Goal: Information Seeking & Learning: Check status

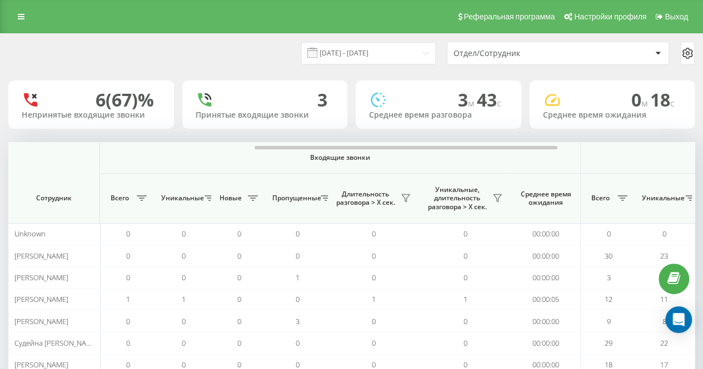
drag, startPoint x: 0, startPoint y: 0, endPoint x: 157, endPoint y: 4, distance: 156.7
click at [271, 69] on div "[DATE] - [DATE] Отдел/Сотрудник" at bounding box center [352, 53] width 702 height 39
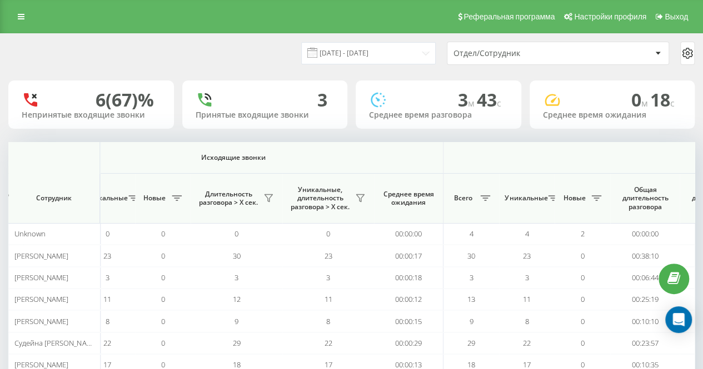
click at [182, 34] on div "[DATE] - [DATE] Отдел/Сотрудник" at bounding box center [352, 53] width 702 height 39
drag, startPoint x: 217, startPoint y: 56, endPoint x: 227, endPoint y: 58, distance: 10.2
click at [217, 56] on div "[DATE] - [DATE] Отдел/Сотрудник" at bounding box center [351, 53] width 686 height 23
click at [255, 62] on div "[DATE] - [DATE] Отдел/Сотрудник" at bounding box center [351, 53] width 686 height 23
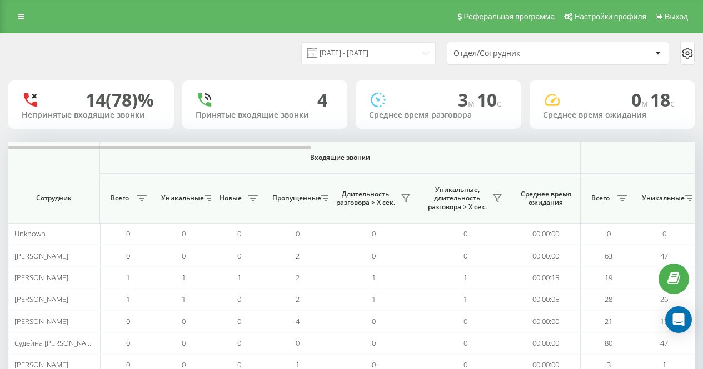
click at [266, 55] on div "[DATE] - [DATE] Отдел/Сотрудник" at bounding box center [351, 53] width 686 height 23
click at [497, 203] on icon at bounding box center [497, 198] width 9 height 9
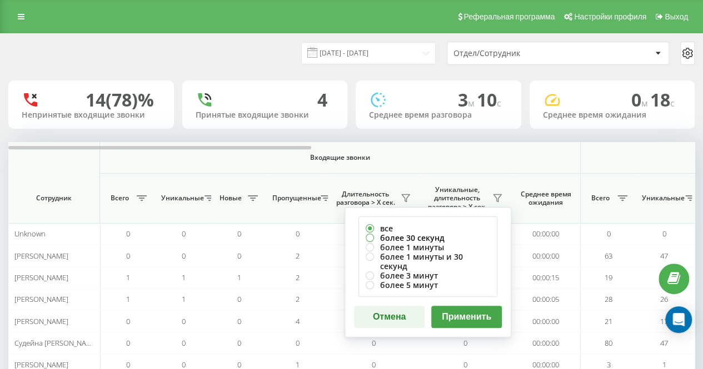
click at [453, 234] on label "более 30 секунд" at bounding box center [428, 237] width 124 height 9
radio input "true"
click at [463, 306] on button "Применить" at bounding box center [466, 317] width 71 height 22
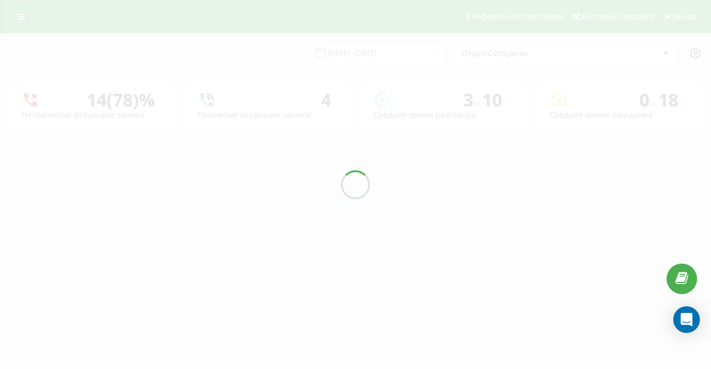
click at [263, 75] on div at bounding box center [355, 184] width 711 height 369
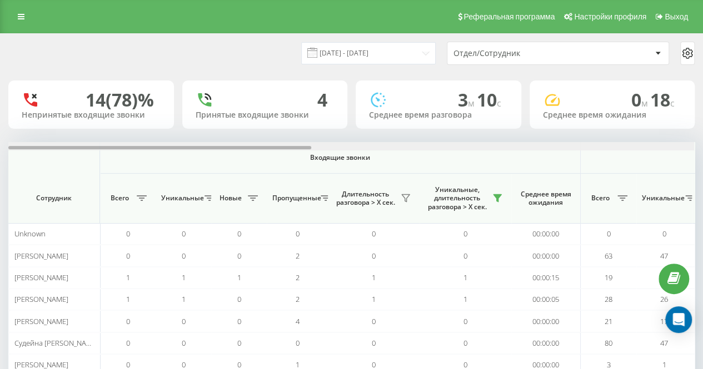
scroll to position [0, 686]
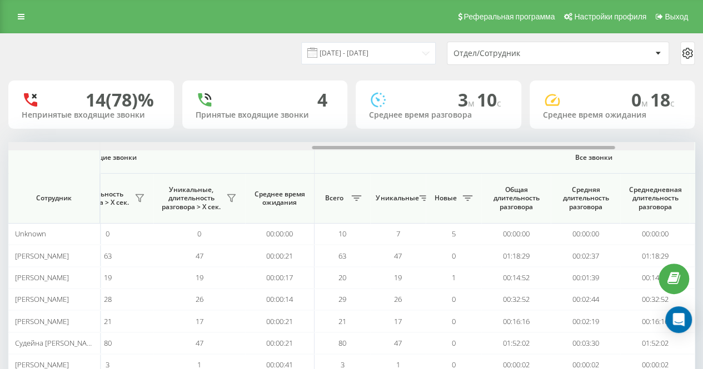
drag, startPoint x: 279, startPoint y: 146, endPoint x: 311, endPoint y: 148, distance: 31.8
click at [311, 148] on div at bounding box center [351, 146] width 686 height 8
click at [238, 42] on div "[DATE] - [DATE] Отдел/Сотрудник" at bounding box center [351, 53] width 686 height 23
click at [232, 199] on icon at bounding box center [231, 198] width 8 height 7
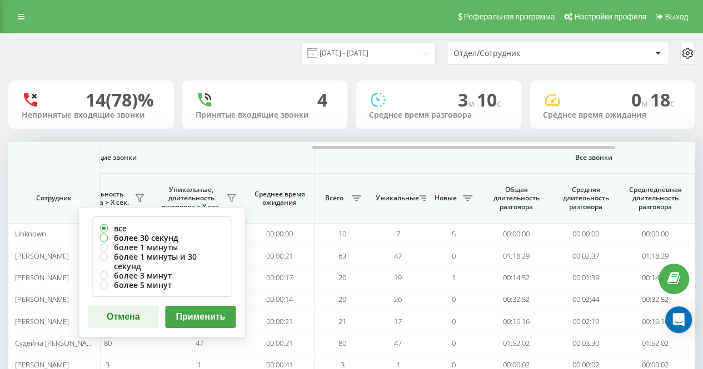
click at [208, 238] on label "более 30 секунд" at bounding box center [161, 237] width 124 height 9
radio input "true"
click at [218, 312] on button "Применить" at bounding box center [200, 317] width 71 height 22
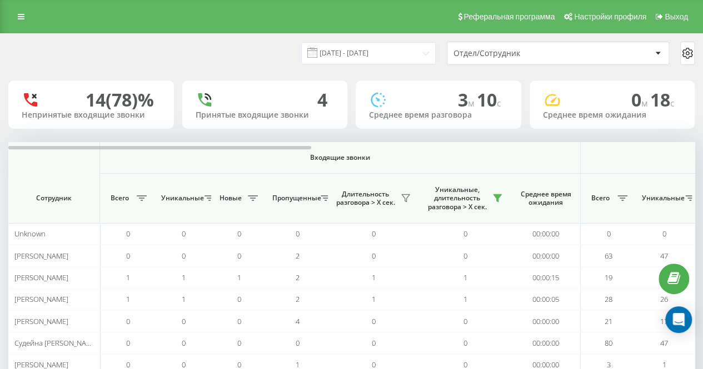
click at [289, 68] on div "[DATE] - [DATE] Отдел/Сотрудник" at bounding box center [352, 53] width 702 height 39
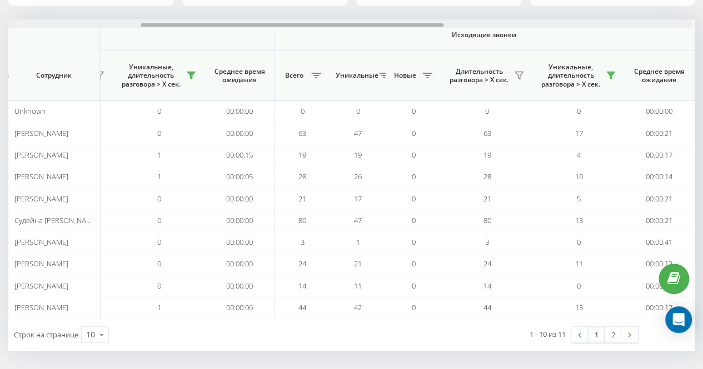
scroll to position [0, 303]
drag, startPoint x: 297, startPoint y: 24, endPoint x: 431, endPoint y: 31, distance: 134.6
click at [431, 31] on div "Входящие звонки Исходящие звонки Все звонки Сотрудник Всего Уникальные Новые Пр…" at bounding box center [351, 168] width 686 height 299
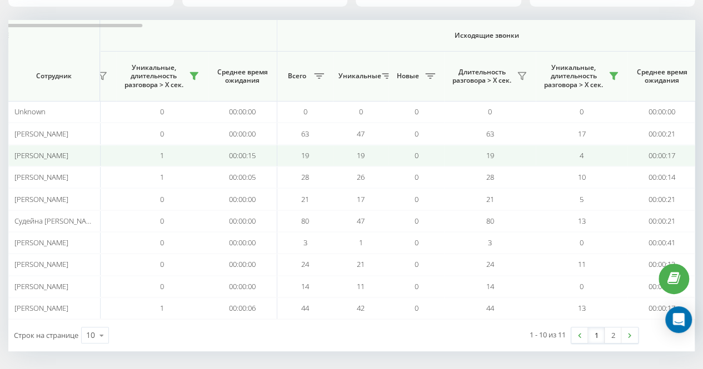
scroll to position [123, 0]
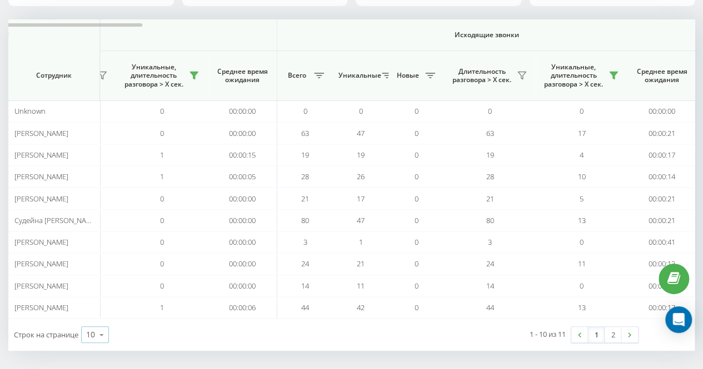
click at [96, 337] on icon at bounding box center [101, 335] width 17 height 22
click at [104, 285] on div "25" at bounding box center [95, 287] width 27 height 16
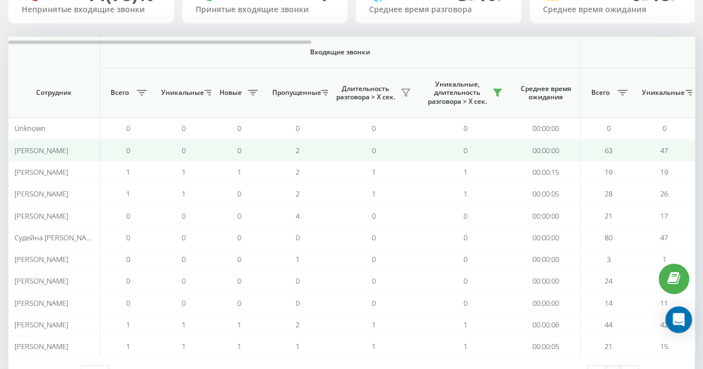
scroll to position [144, 0]
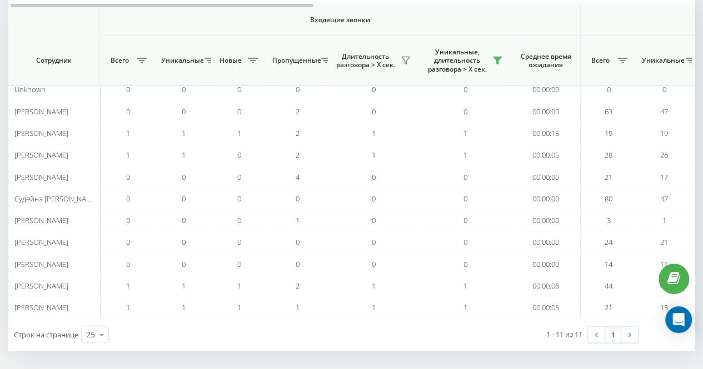
drag, startPoint x: 303, startPoint y: 345, endPoint x: 306, endPoint y: 161, distance: 184.4
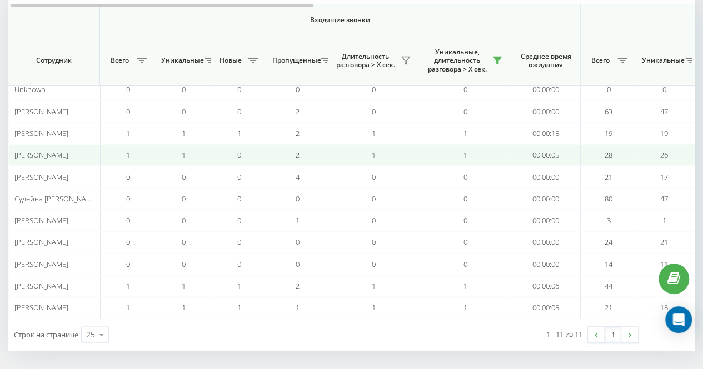
click at [304, 345] on div "Строк на странице 25 10 25 50 100" at bounding box center [179, 335] width 343 height 32
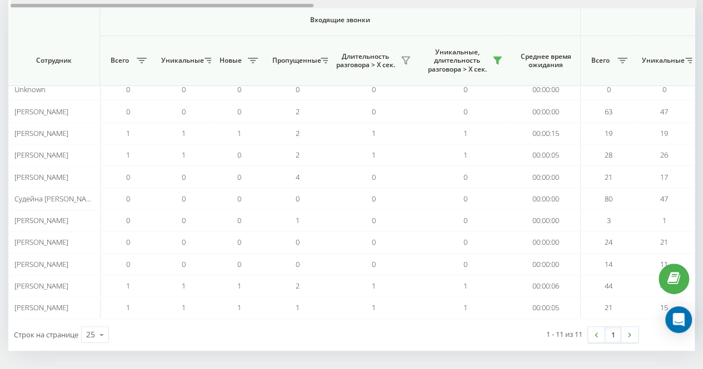
scroll to position [0, 686]
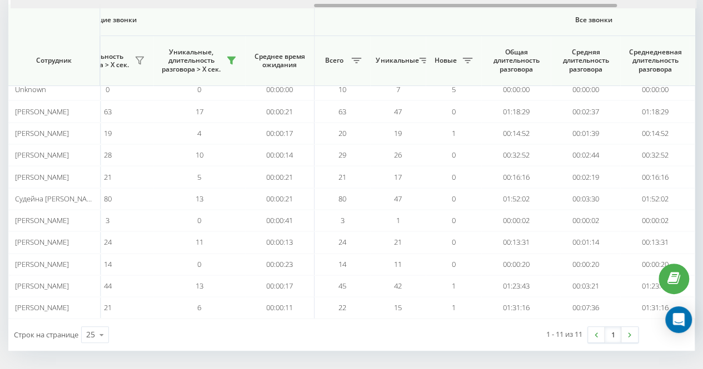
drag, startPoint x: 287, startPoint y: 3, endPoint x: 336, endPoint y: 2, distance: 48.4
click at [336, 2] on div at bounding box center [354, 4] width 686 height 8
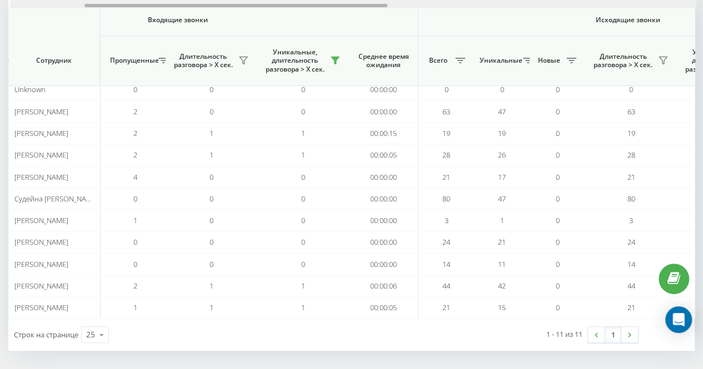
scroll to position [0, 129]
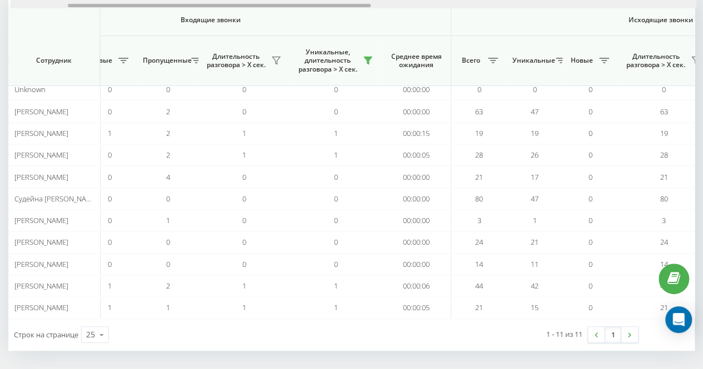
drag, startPoint x: 343, startPoint y: 6, endPoint x: 97, endPoint y: 12, distance: 246.2
click at [97, 12] on div "Входящие звонки Исходящие звонки Все звонки Сотрудник Всего Уникальные Новые Пр…" at bounding box center [351, 158] width 686 height 321
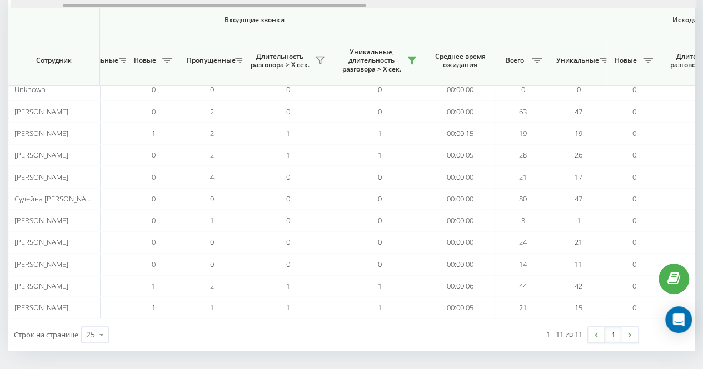
scroll to position [0, 59]
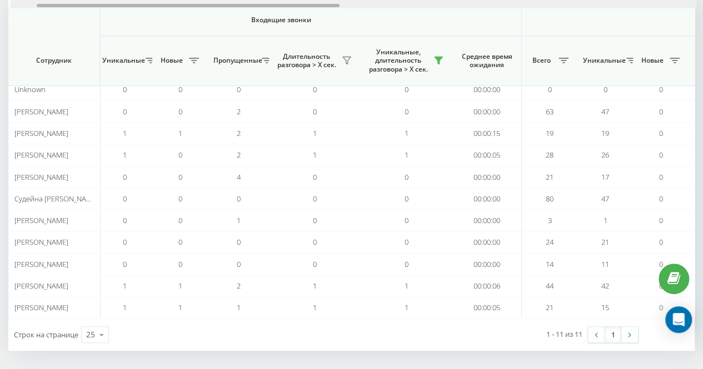
drag, startPoint x: 333, startPoint y: 4, endPoint x: 307, endPoint y: 4, distance: 26.1
click at [307, 4] on div at bounding box center [188, 5] width 303 height 3
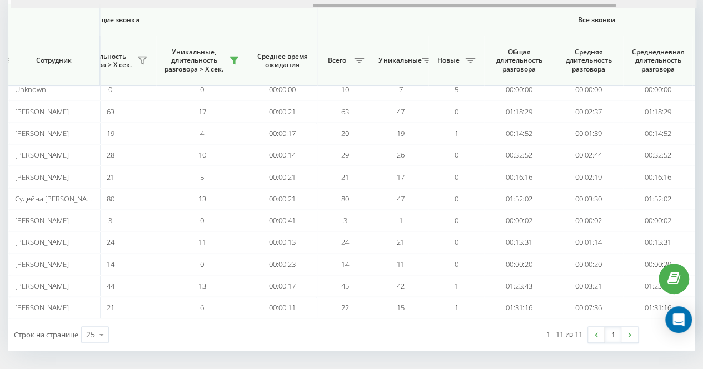
drag, startPoint x: 307, startPoint y: 4, endPoint x: 584, endPoint y: 34, distance: 278.3
click at [584, 34] on div "Входящие звонки Исходящие звонки Все звонки Сотрудник Всего Уникальные Новые Пр…" at bounding box center [351, 158] width 686 height 321
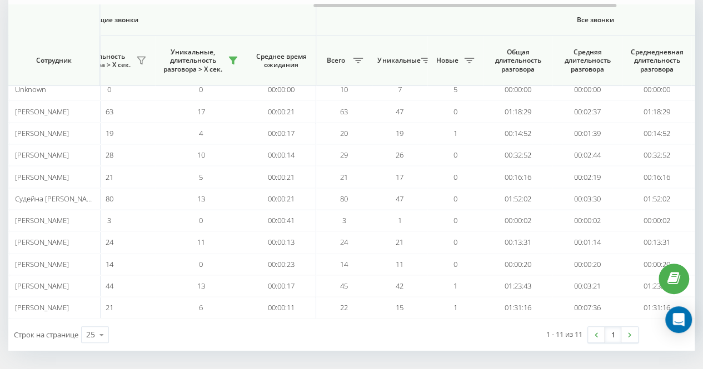
click at [499, 337] on div "1 - 11 из 11 1" at bounding box center [517, 335] width 257 height 32
click at [457, 330] on div "1 - 11 из 11 1" at bounding box center [517, 335] width 257 height 32
click at [451, 323] on div "1 - 11 из 11 1" at bounding box center [517, 335] width 257 height 32
click at [417, 319] on div "1 - 11 из 11 1" at bounding box center [517, 335] width 257 height 32
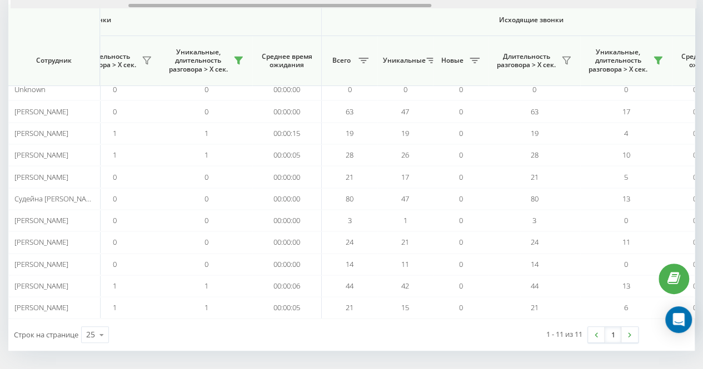
scroll to position [0, 251]
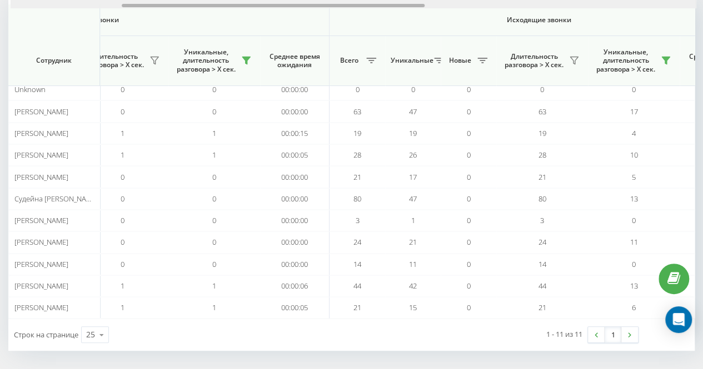
drag, startPoint x: 353, startPoint y: 4, endPoint x: 161, endPoint y: 2, distance: 191.7
click at [161, 2] on div at bounding box center [354, 4] width 686 height 8
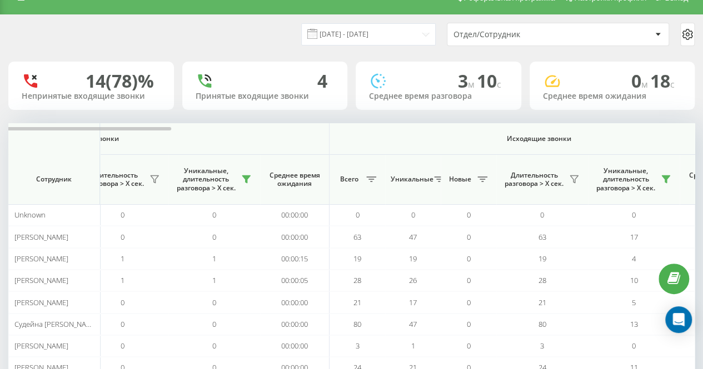
scroll to position [0, 0]
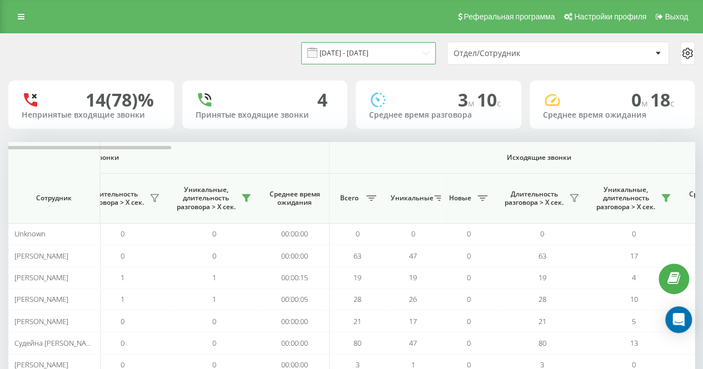
click at [372, 52] on input "[DATE] - [DATE]" at bounding box center [368, 53] width 134 height 22
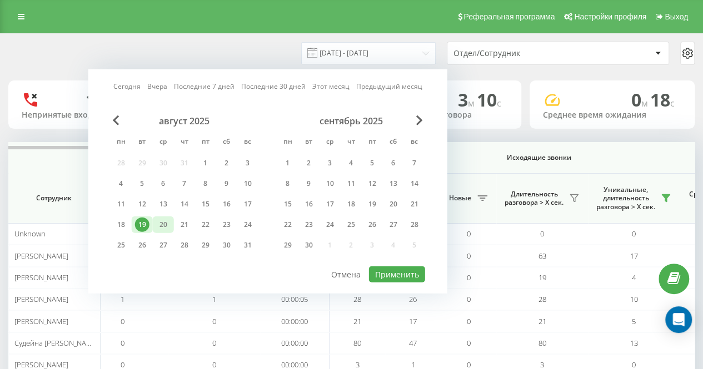
click at [171, 224] on div "20" at bounding box center [163, 225] width 21 height 17
click at [382, 269] on button "Применить" at bounding box center [397, 275] width 56 height 16
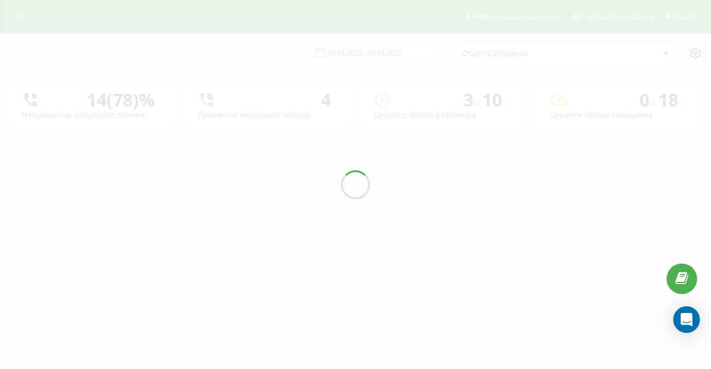
click at [264, 49] on div at bounding box center [355, 184] width 711 height 369
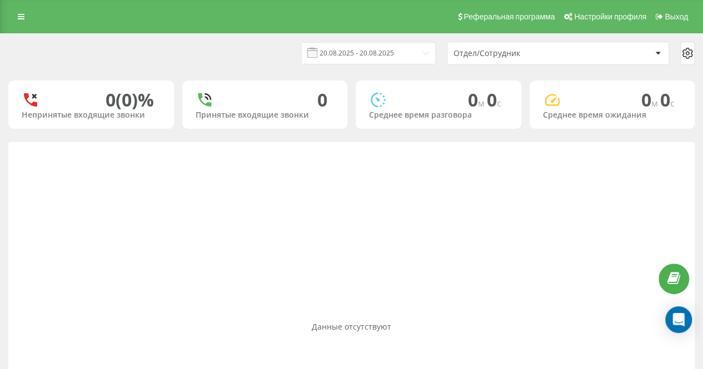
click at [196, 27] on div "Реферальная программа Настройки профиля Выход" at bounding box center [351, 16] width 703 height 33
